Goal: Information Seeking & Learning: Learn about a topic

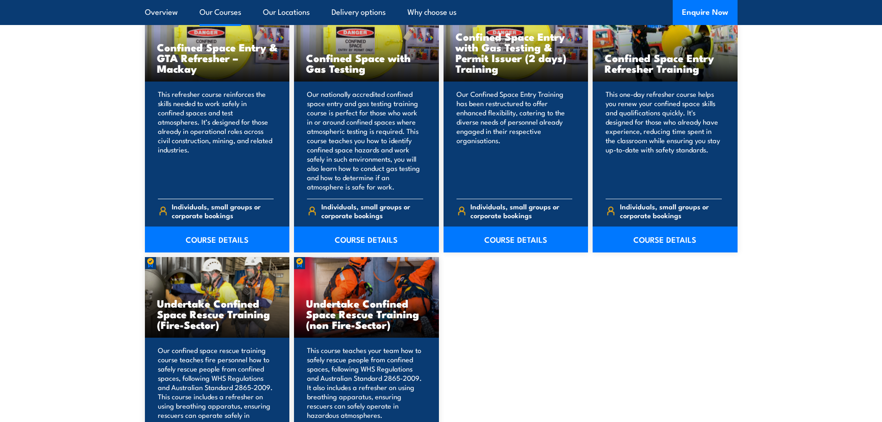
scroll to position [787, 0]
click at [505, 241] on link "COURSE DETAILS" at bounding box center [515, 239] width 145 height 26
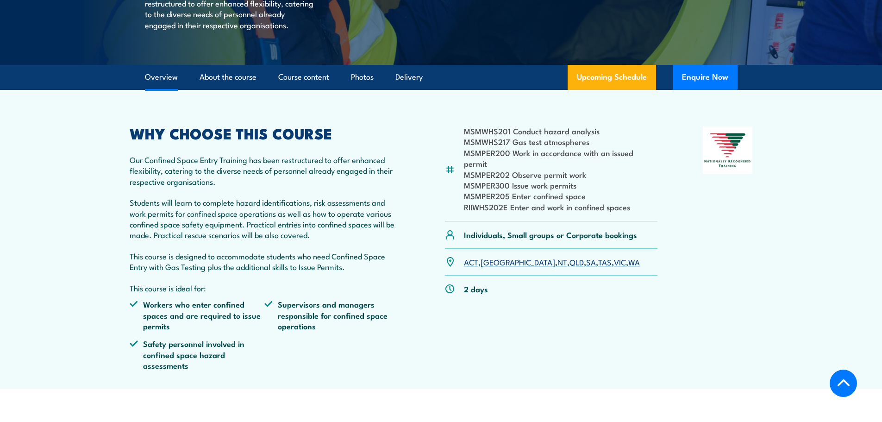
scroll to position [231, 0]
drag, startPoint x: 496, startPoint y: 148, endPoint x: 597, endPoint y: 142, distance: 101.5
click at [597, 142] on ul "MSMWHS201 Conduct hazard analysis MSMWHS217 Gas test atmospheres MSMPER200 Work…" at bounding box center [561, 169] width 194 height 87
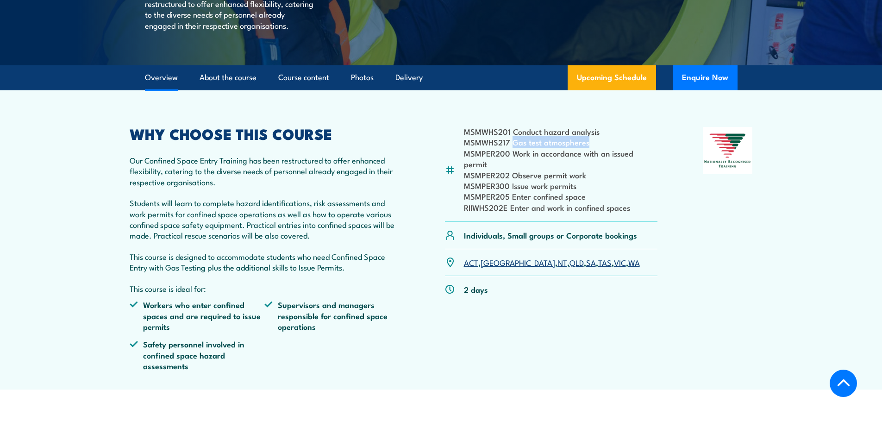
drag, startPoint x: 514, startPoint y: 155, endPoint x: 586, endPoint y: 152, distance: 72.3
click at [586, 147] on li "MSMWHS217 Gas test atmospheres" at bounding box center [561, 142] width 194 height 11
drag, startPoint x: 527, startPoint y: 166, endPoint x: 655, endPoint y: 172, distance: 128.3
click at [650, 168] on li "MSMPER200 Work in accordance with an issued permit" at bounding box center [561, 159] width 194 height 22
drag, startPoint x: 500, startPoint y: 176, endPoint x: 609, endPoint y: 172, distance: 109.8
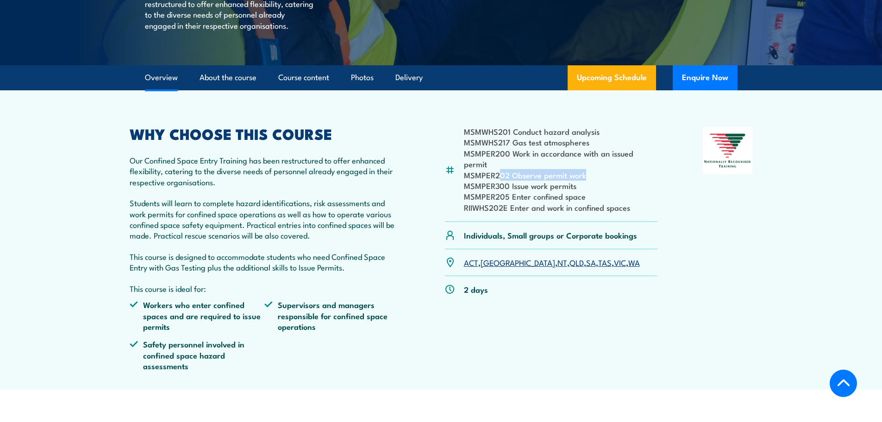
click at [609, 172] on li "MSMPER202 Observe permit work" at bounding box center [561, 174] width 194 height 11
drag, startPoint x: 509, startPoint y: 186, endPoint x: 604, endPoint y: 184, distance: 95.4
click at [604, 184] on li "MSMPER300 Issue work permits" at bounding box center [561, 185] width 194 height 11
drag, startPoint x: 512, startPoint y: 200, endPoint x: 641, endPoint y: 176, distance: 131.4
click at [641, 176] on ul "MSMWHS201 Conduct hazard analysis MSMWHS217 Gas test atmospheres MSMPER200 Work…" at bounding box center [561, 169] width 194 height 87
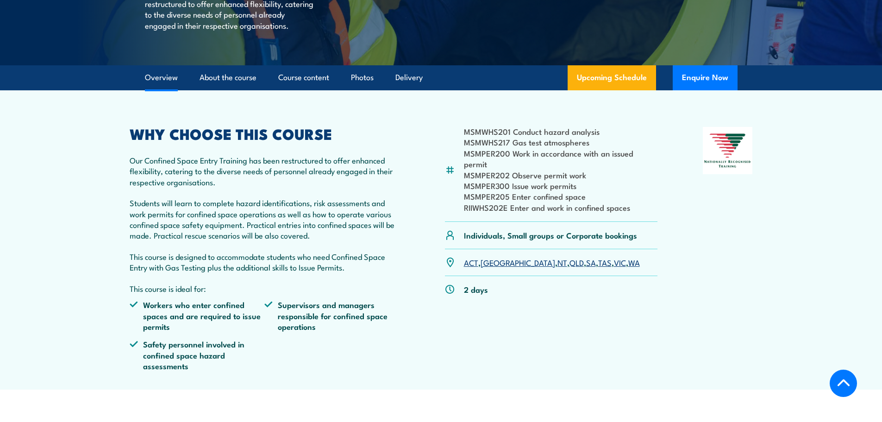
click at [547, 201] on li "MSMPER205 Enter confined space" at bounding box center [561, 196] width 194 height 11
drag, startPoint x: 465, startPoint y: 201, endPoint x: 509, endPoint y: 210, distance: 45.3
click at [509, 210] on ul "MSMWHS201 Conduct hazard analysis MSMWHS217 Gas test atmospheres MSMPER200 Work…" at bounding box center [561, 169] width 194 height 87
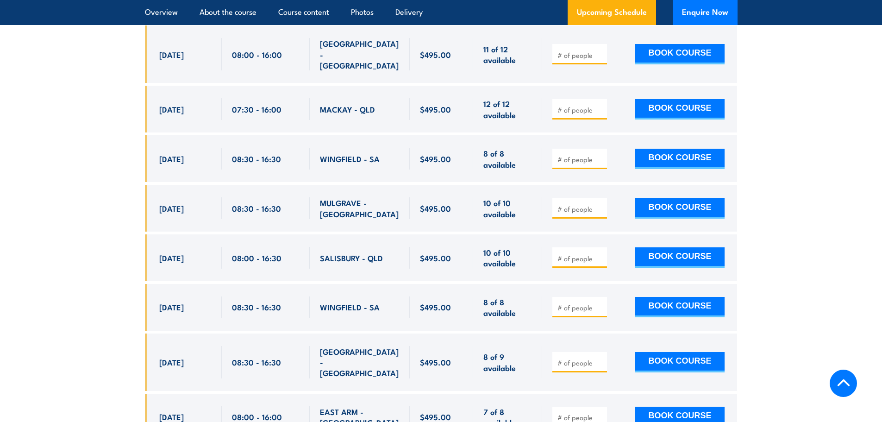
scroll to position [2345, 0]
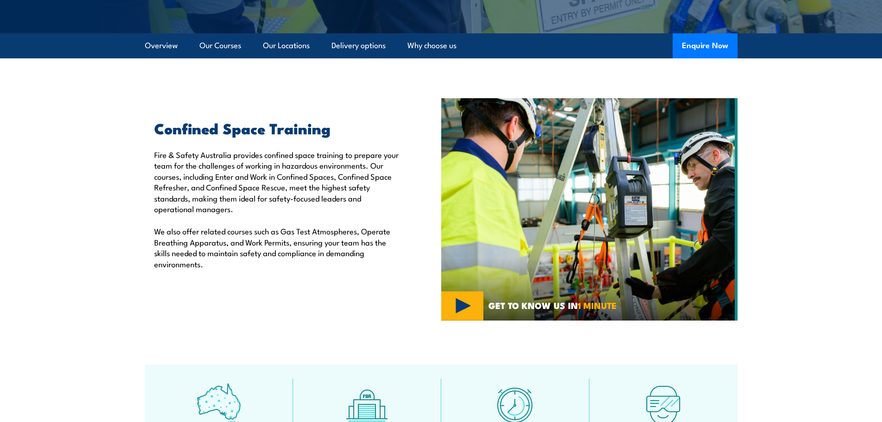
scroll to position [231, 0]
